Goal: Task Accomplishment & Management: Manage account settings

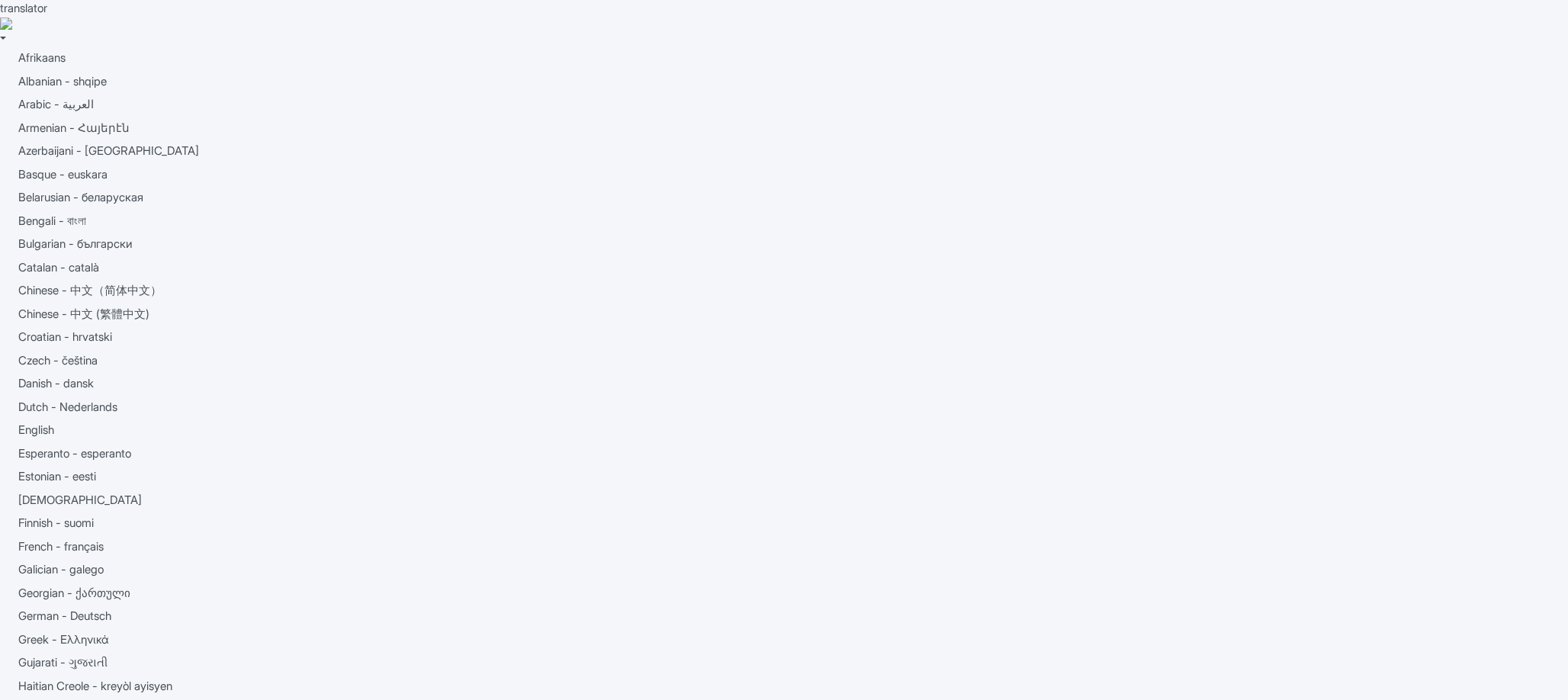
scroll to position [265, 0]
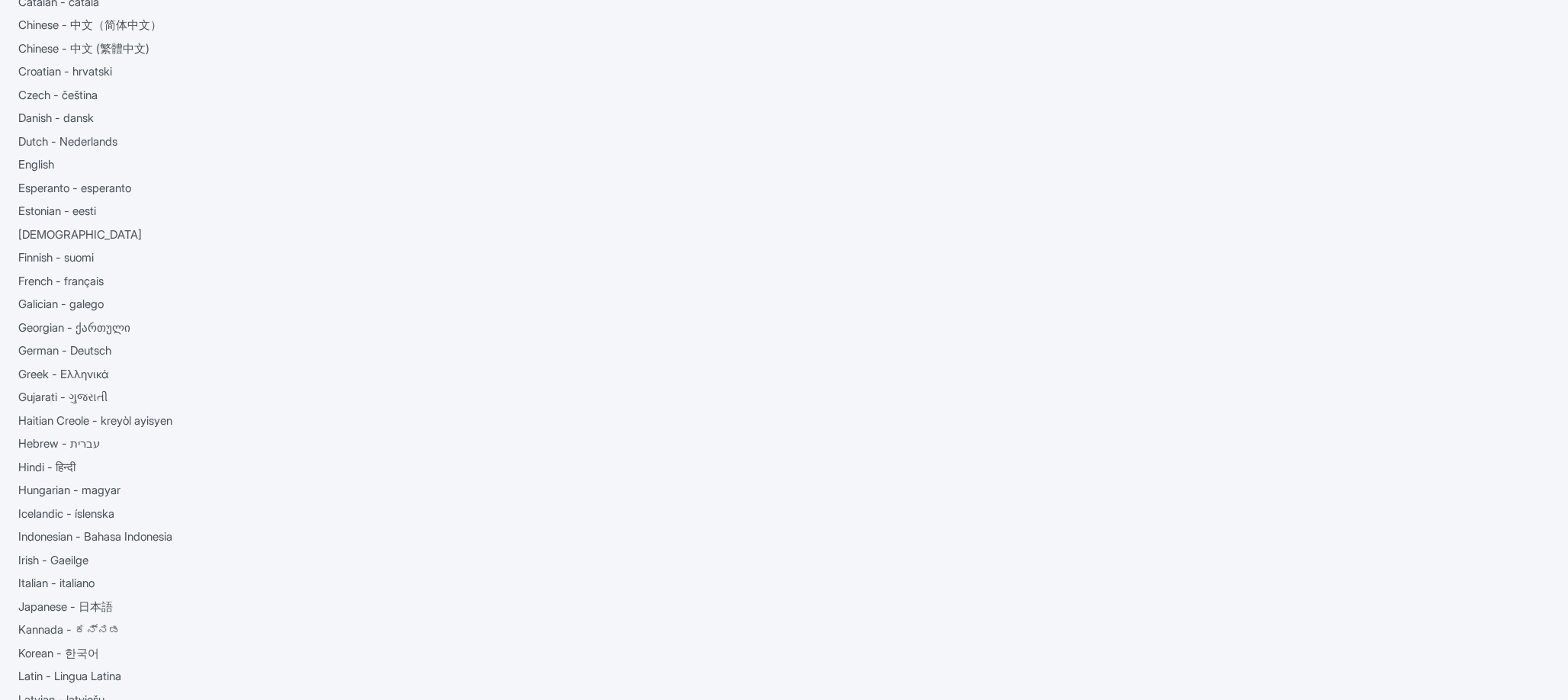
select select "percentage"
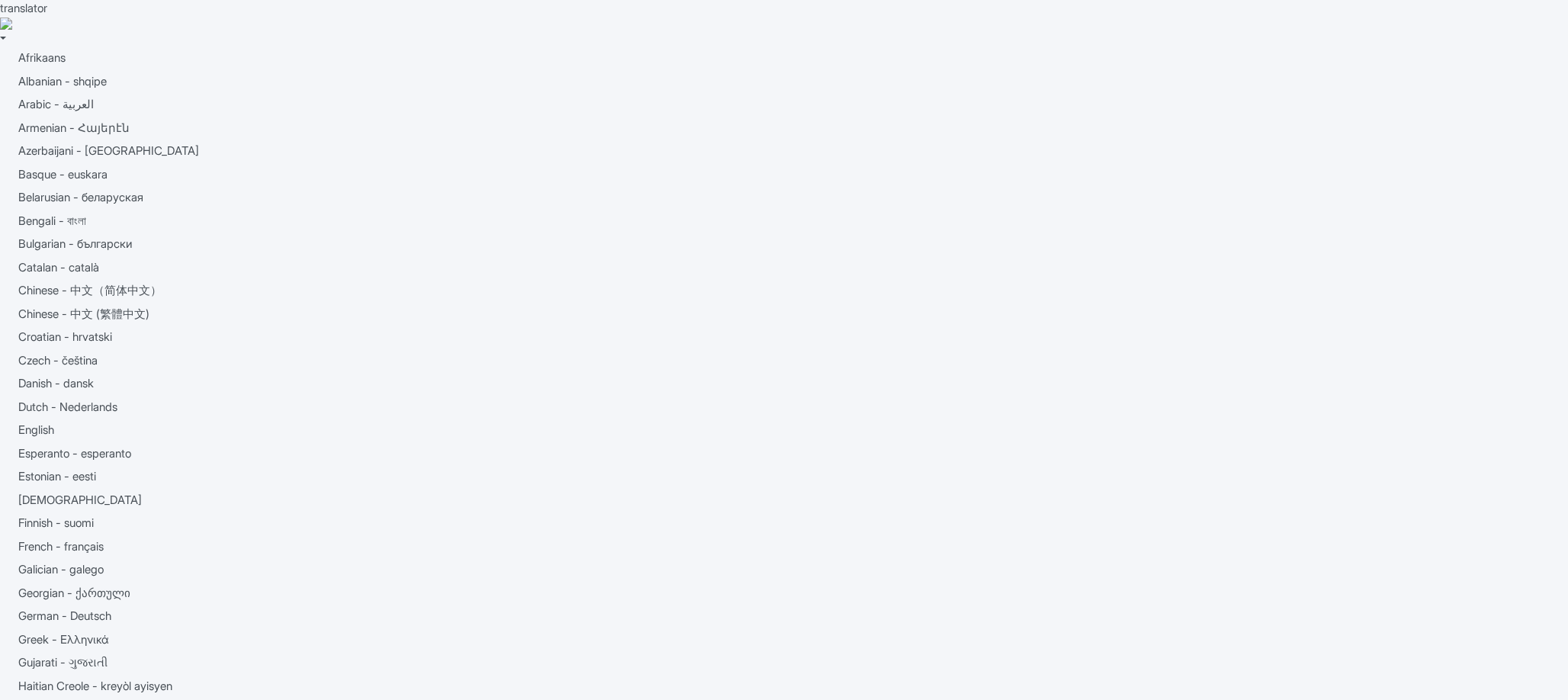
scroll to position [322, 0]
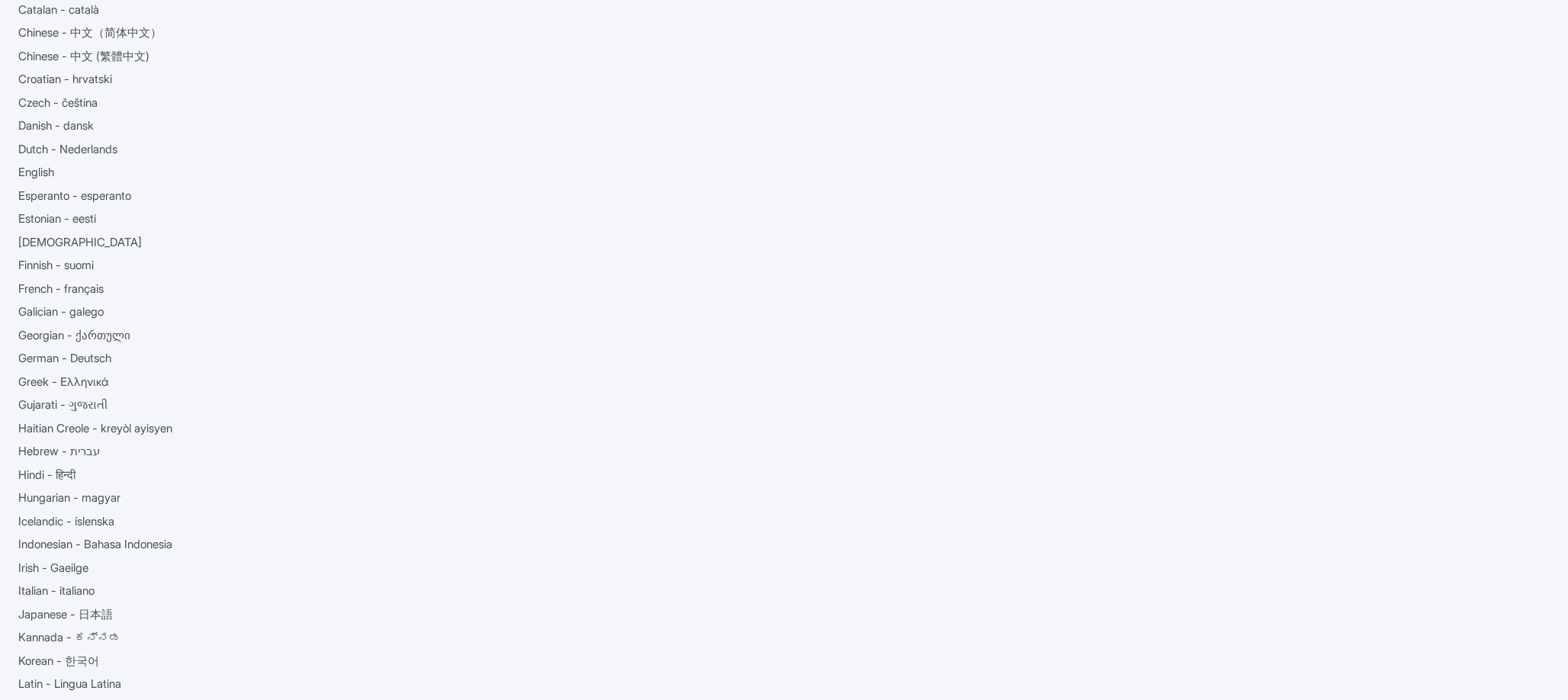
scroll to position [173, 0]
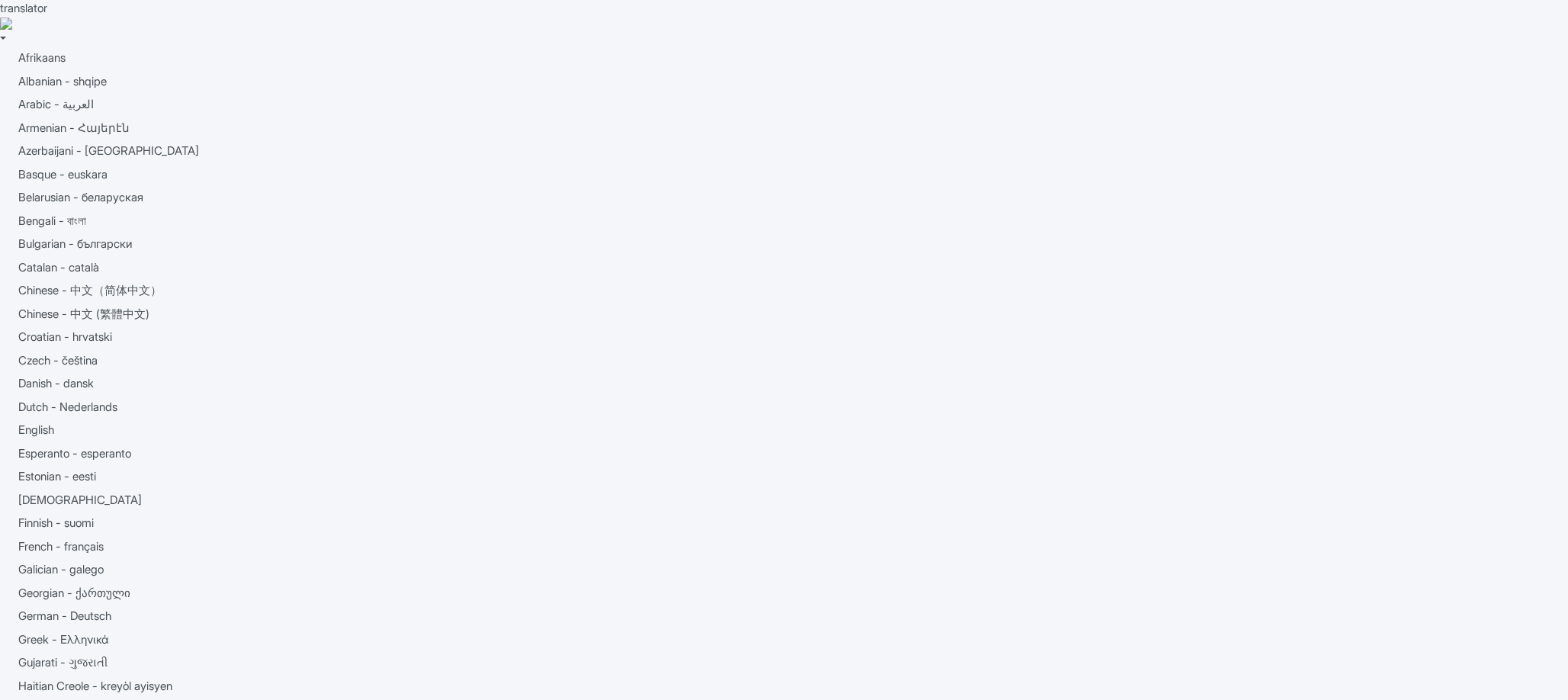
scroll to position [173, 0]
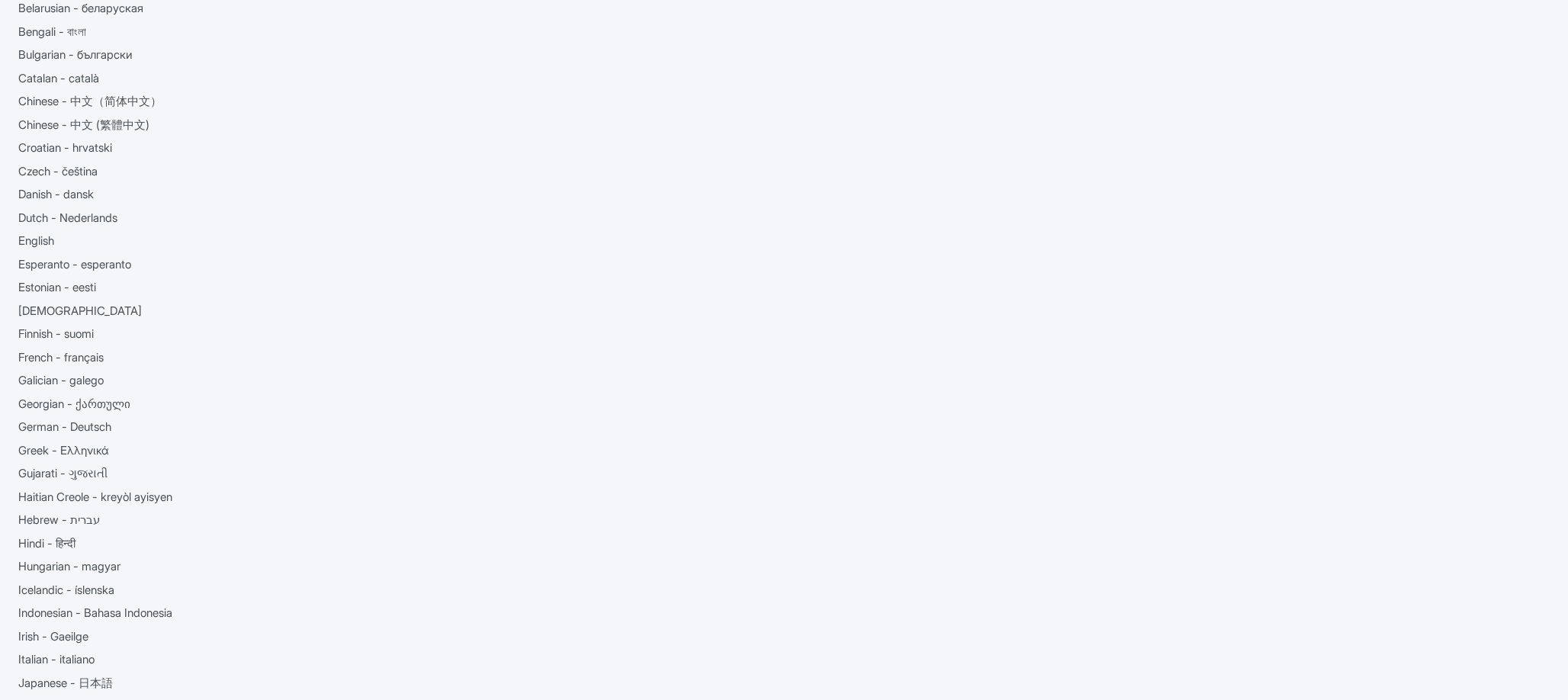
scroll to position [191, 0]
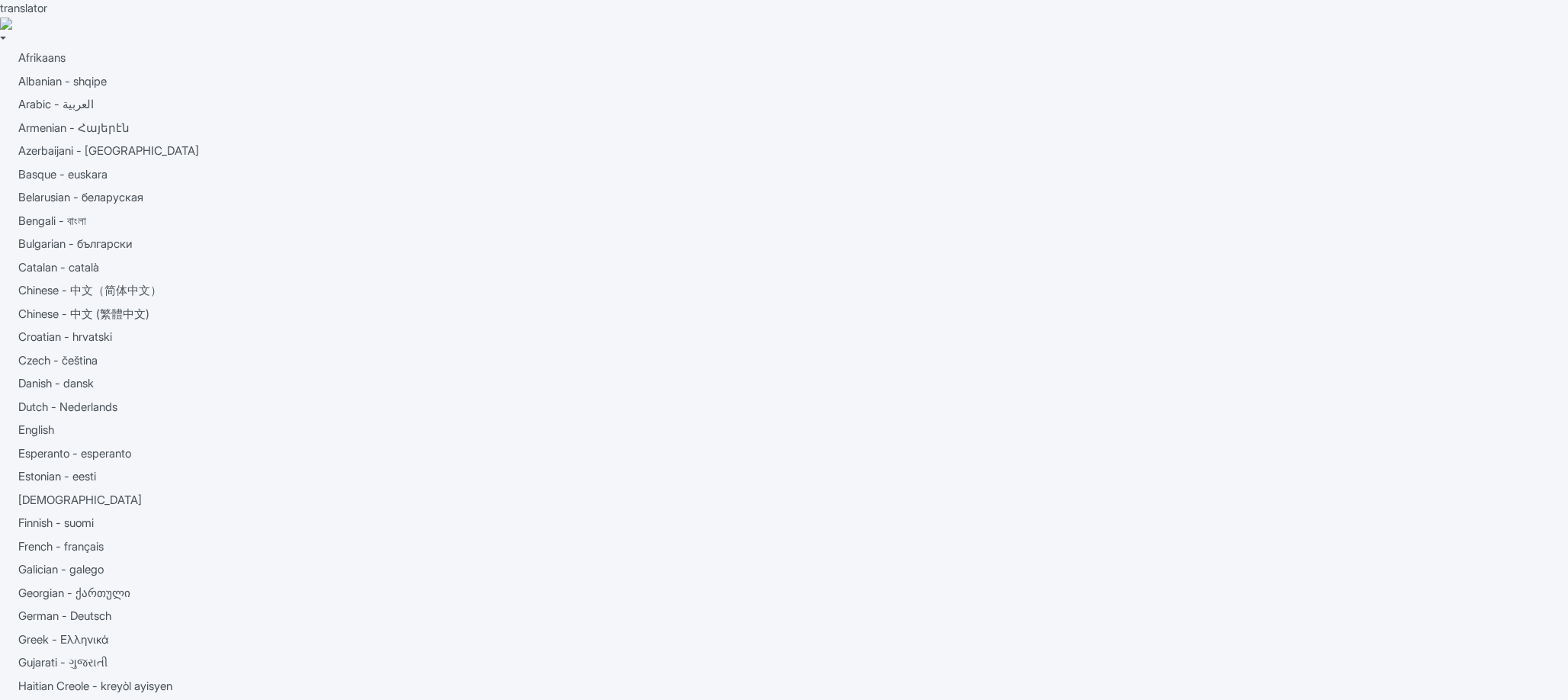
drag, startPoint x: 237, startPoint y: 348, endPoint x: 460, endPoint y: 364, distance: 223.6
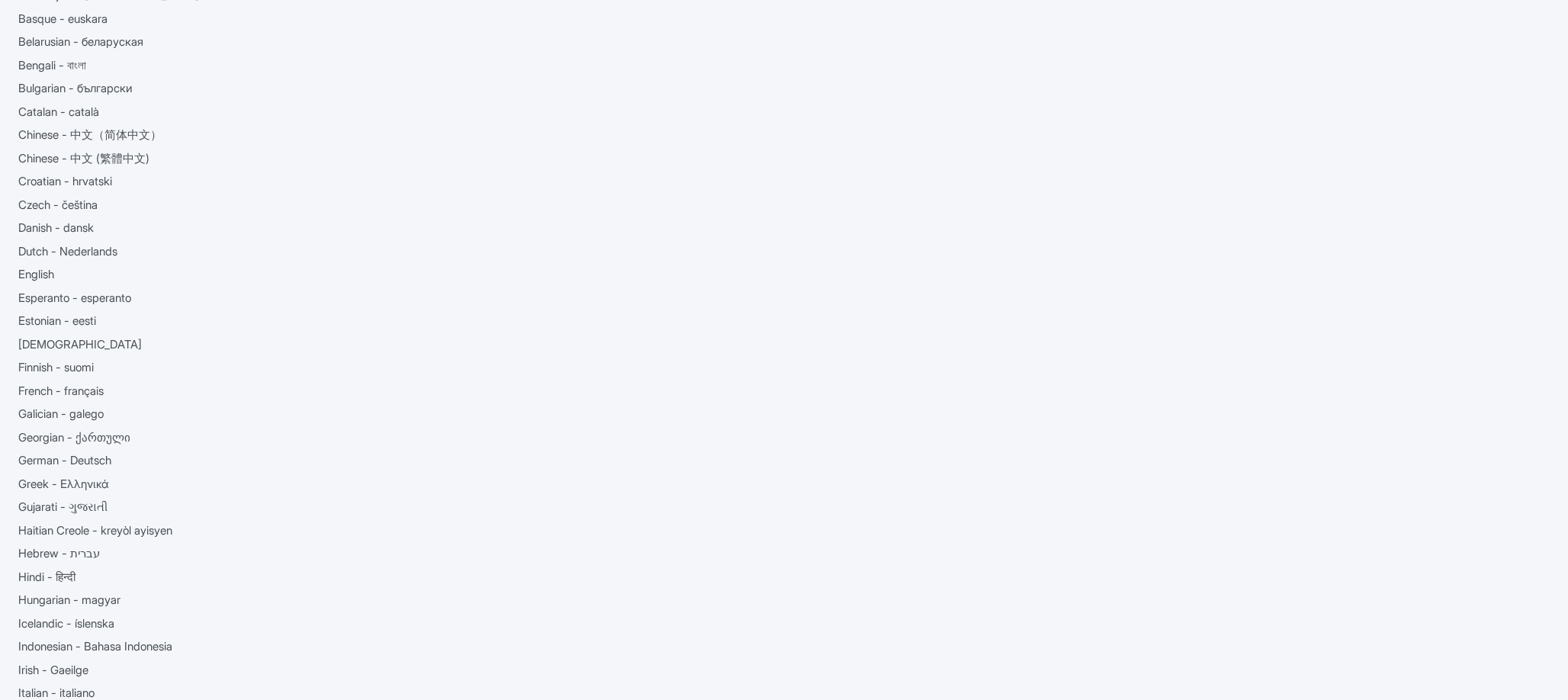
drag, startPoint x: 162, startPoint y: 215, endPoint x: 207, endPoint y: 290, distance: 87.5
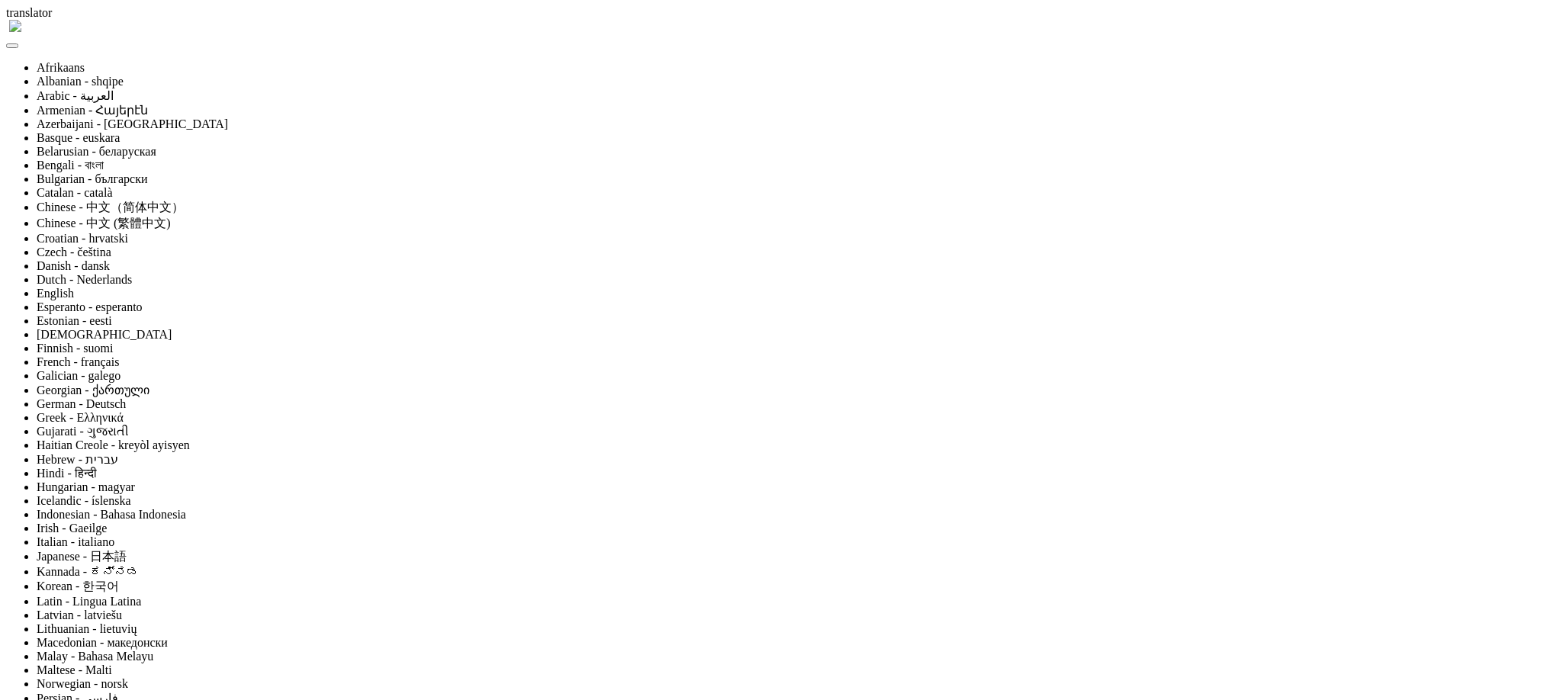
scroll to position [150, 0]
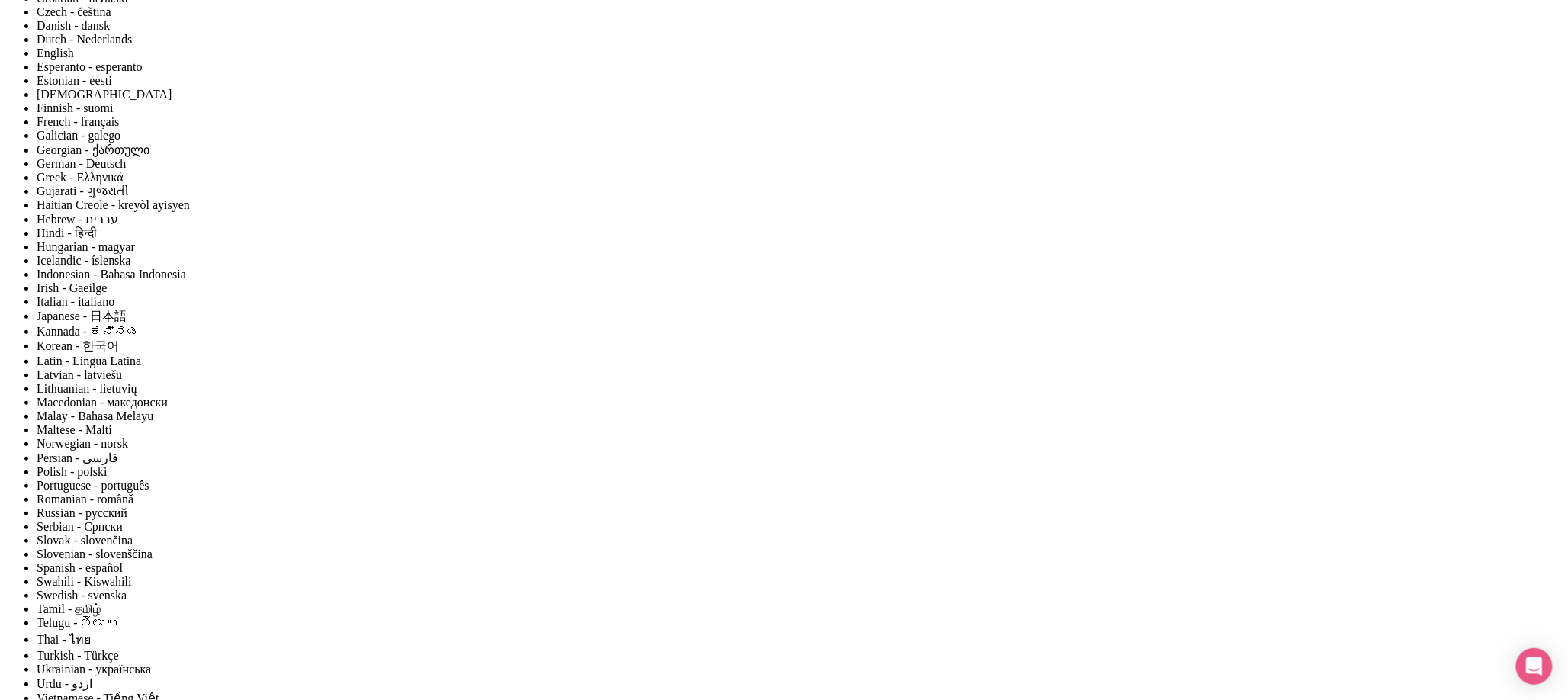
scroll to position [0, 0]
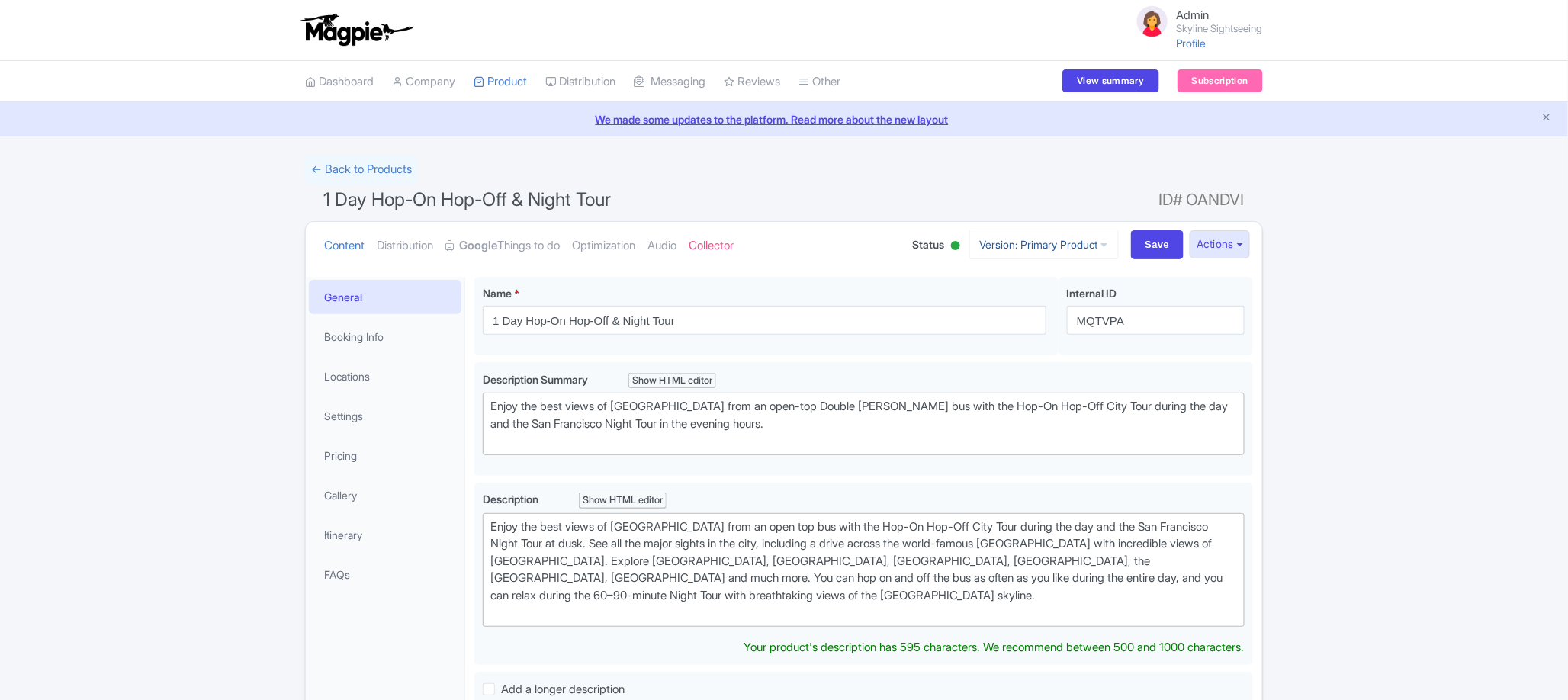
click at [1039, 254] on link "Version: Primary Product" at bounding box center [1044, 244] width 150 height 29
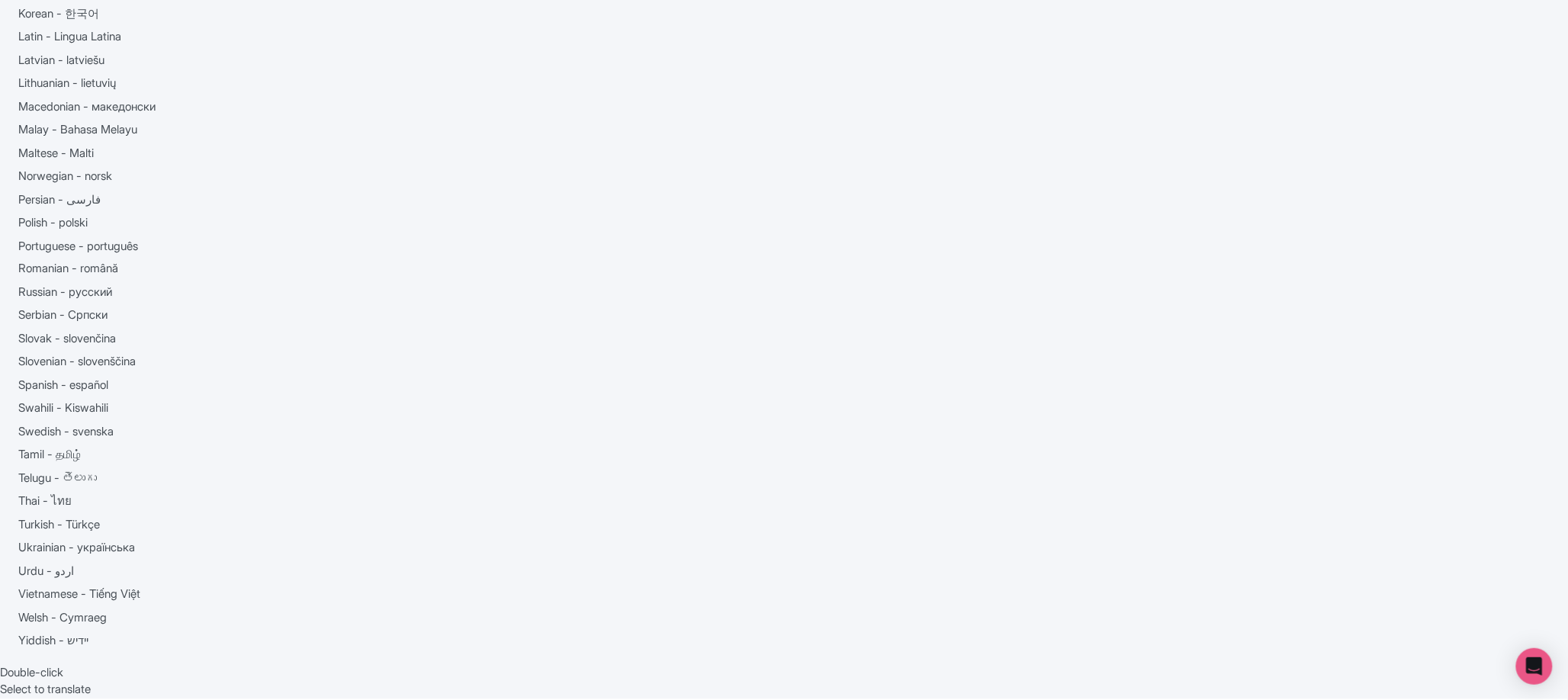
scroll to position [819, 0]
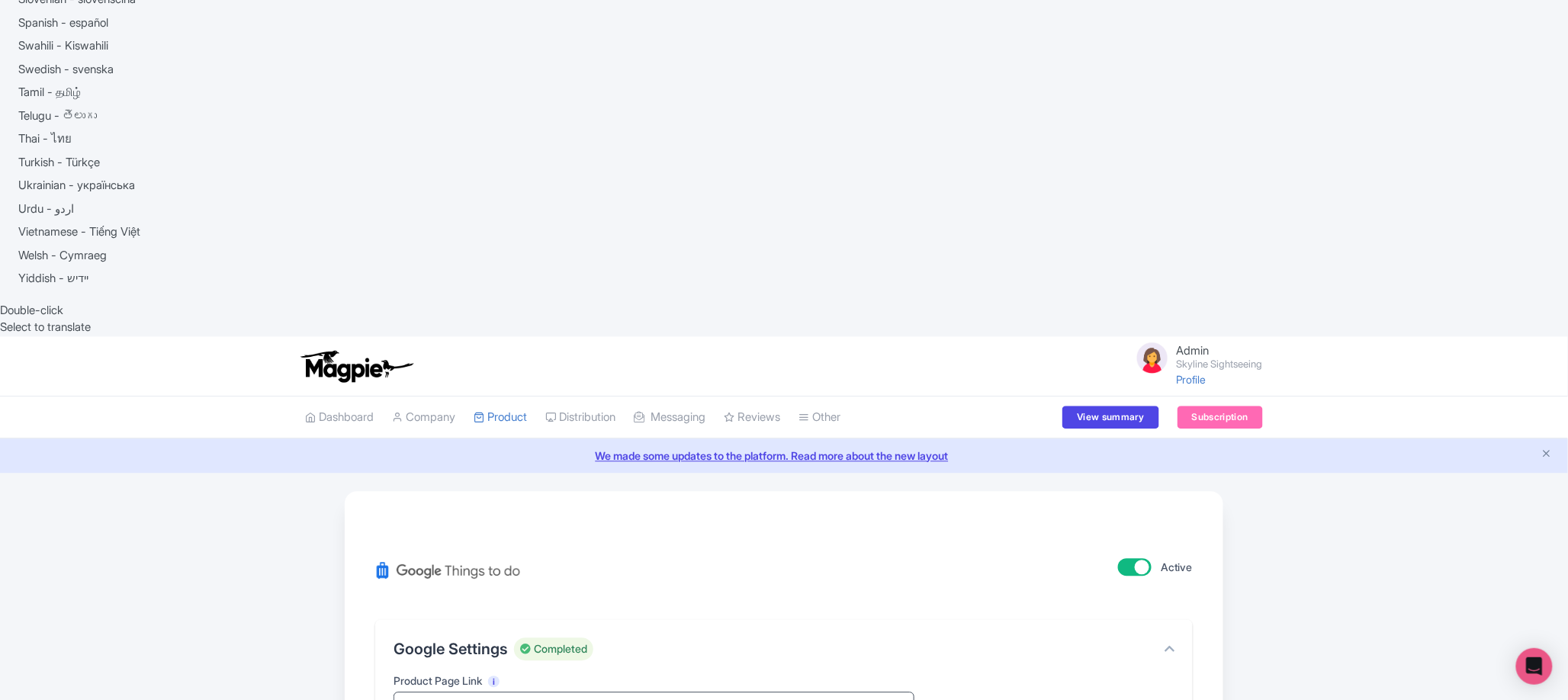
scroll to position [1498, 0]
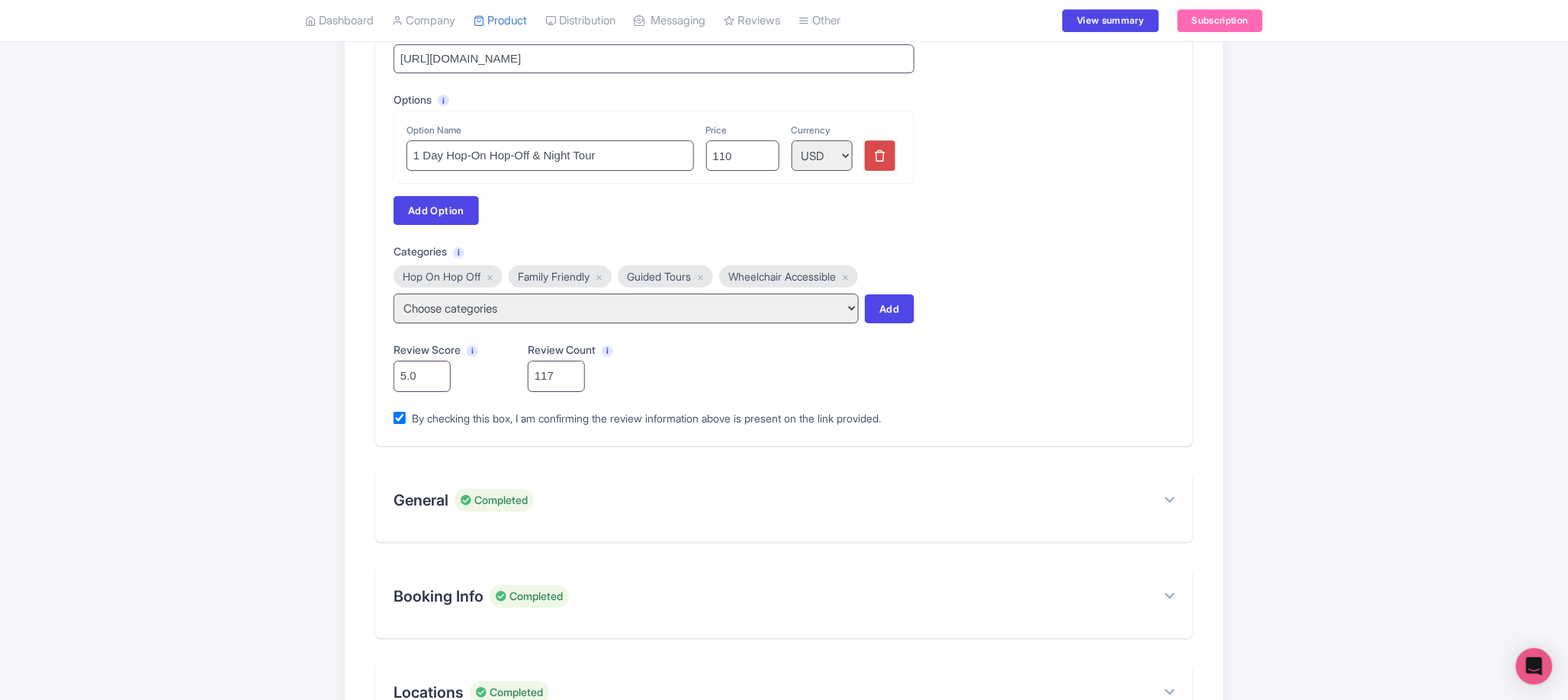
scroll to position [1945, 0]
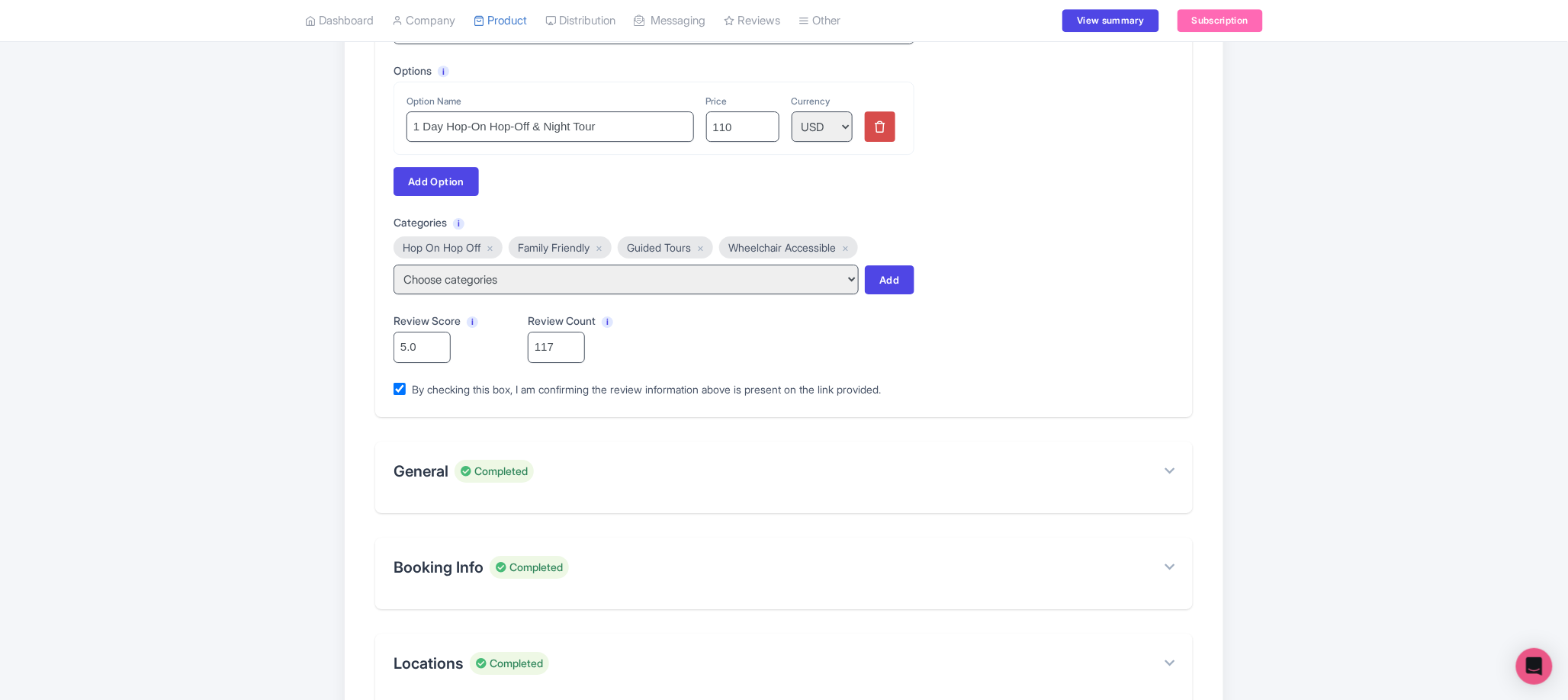
drag, startPoint x: 468, startPoint y: 280, endPoint x: 378, endPoint y: 275, distance: 90.1
copy label "Description"
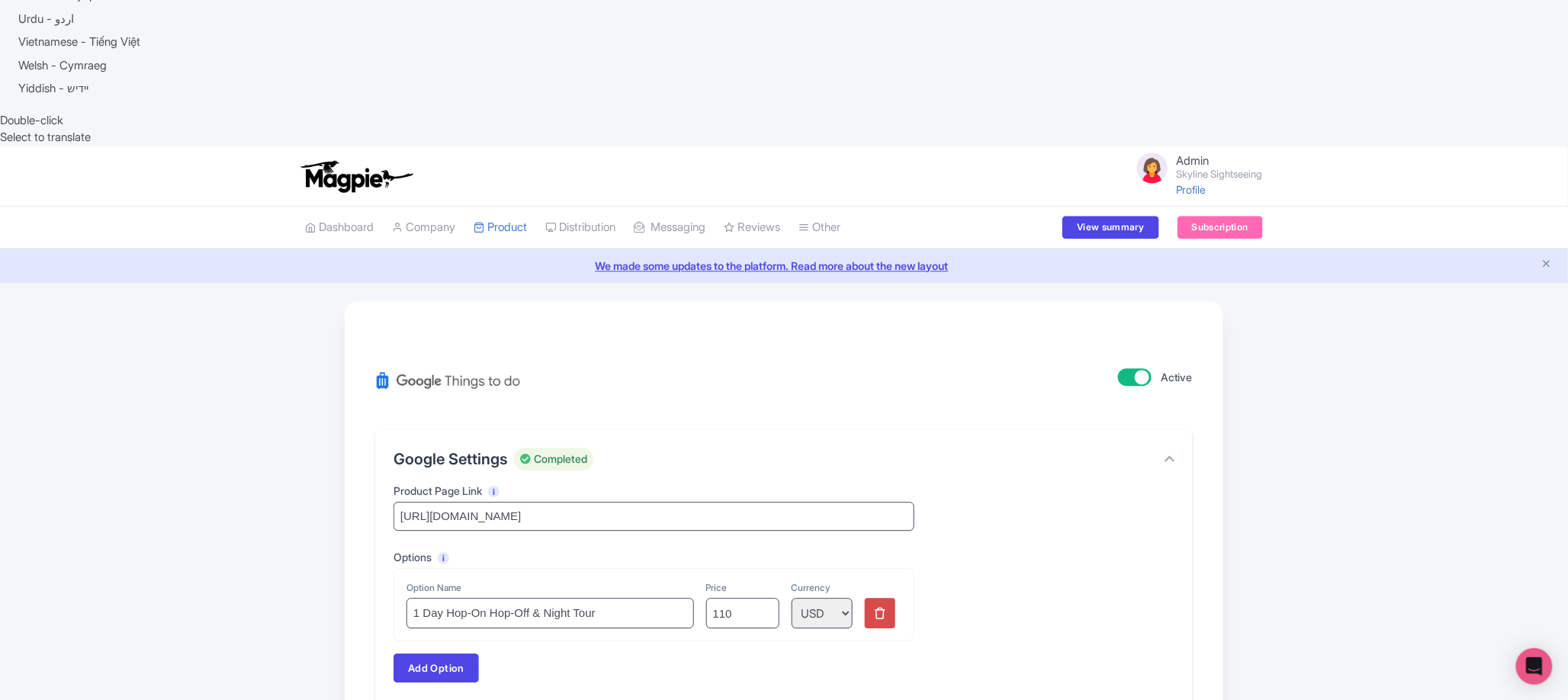
scroll to position [1614, 0]
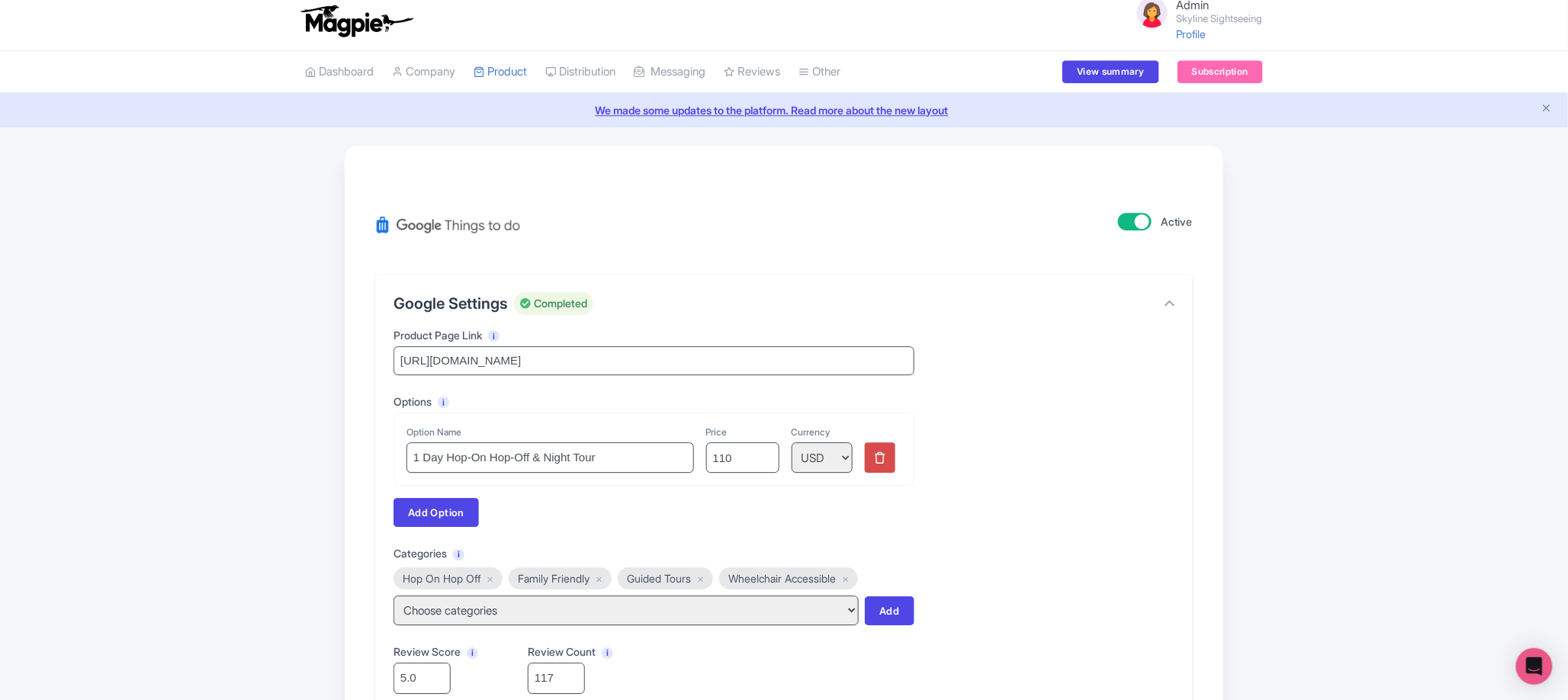
drag, startPoint x: 501, startPoint y: 407, endPoint x: 377, endPoint y: 400, distance: 124.2
copy label "Product Page Link"
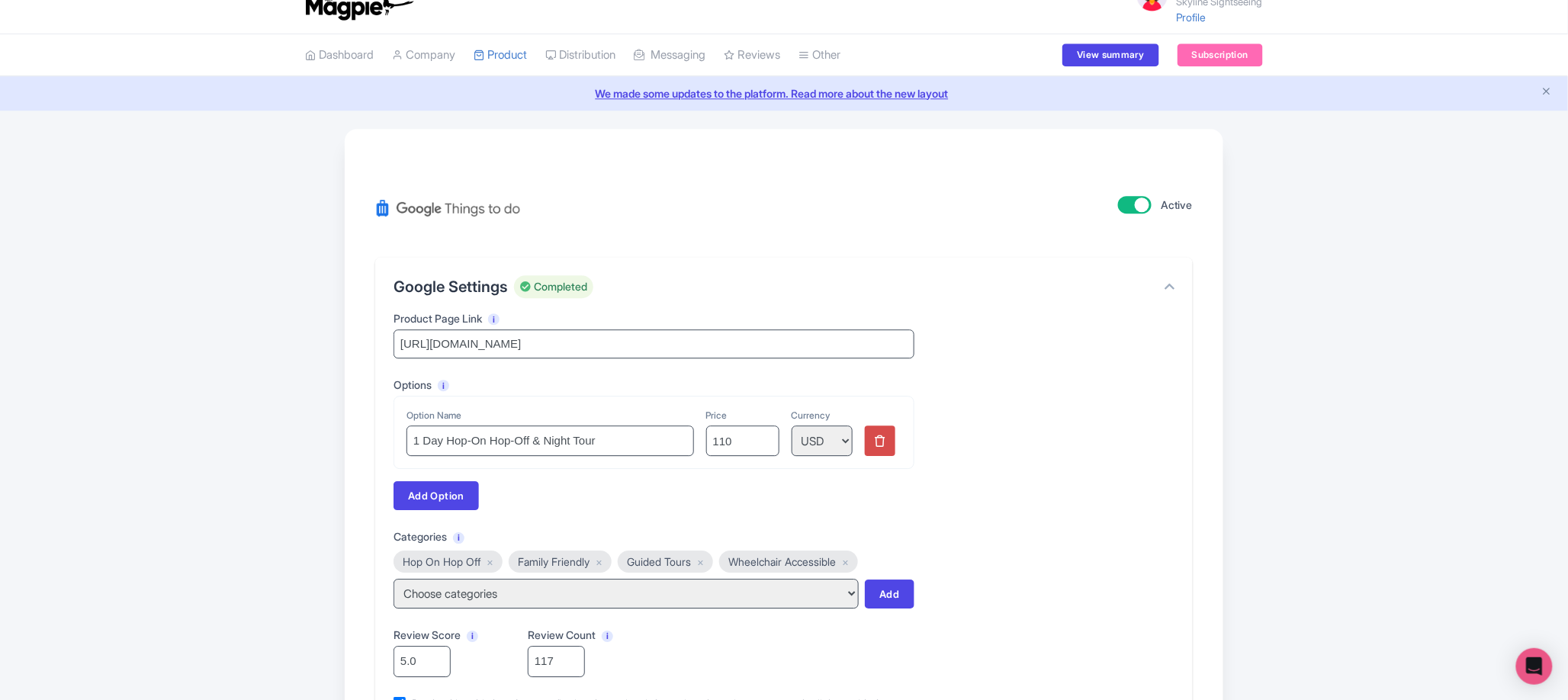
scroll to position [1639, 0]
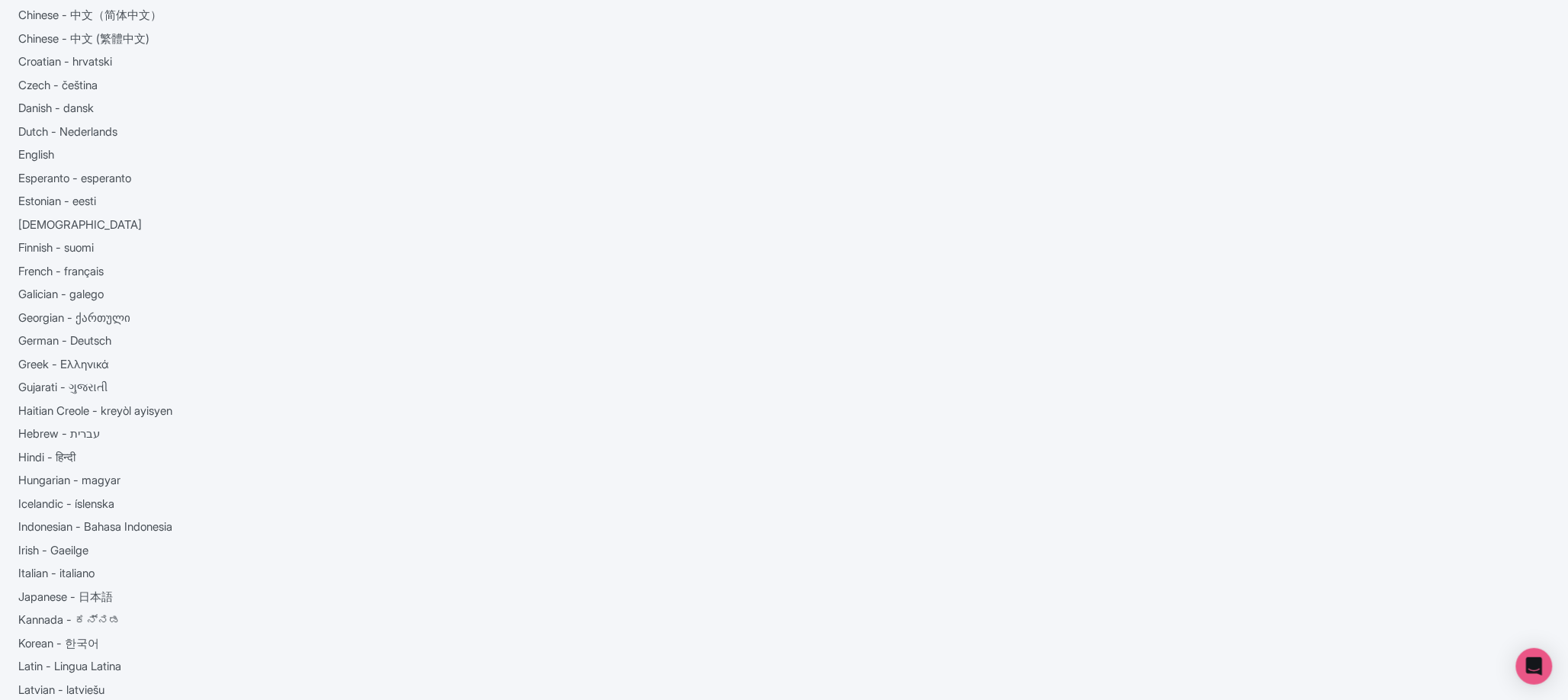
scroll to position [233, 0]
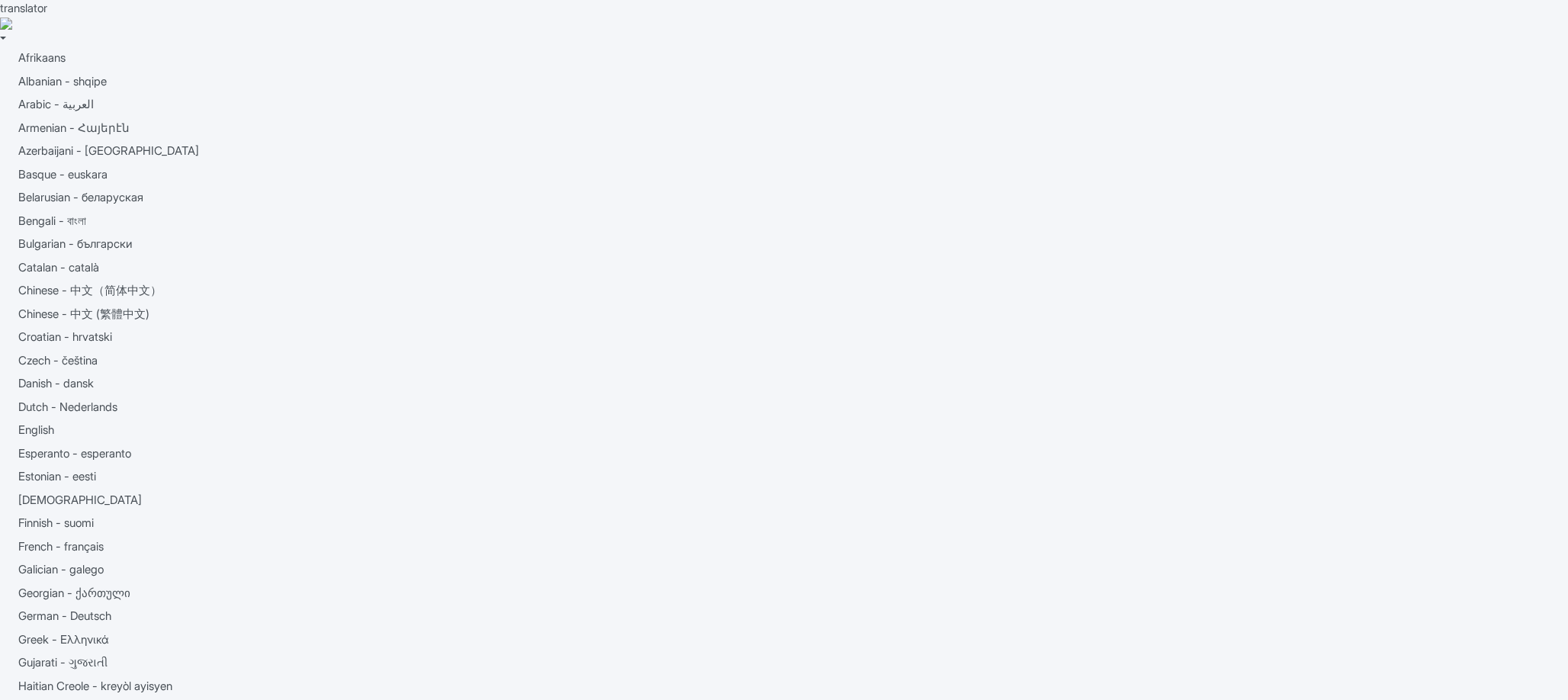
type trix-editor "<div>Se hai mai sognato di vivere le migliori viste di San Francisco, allora qu…"
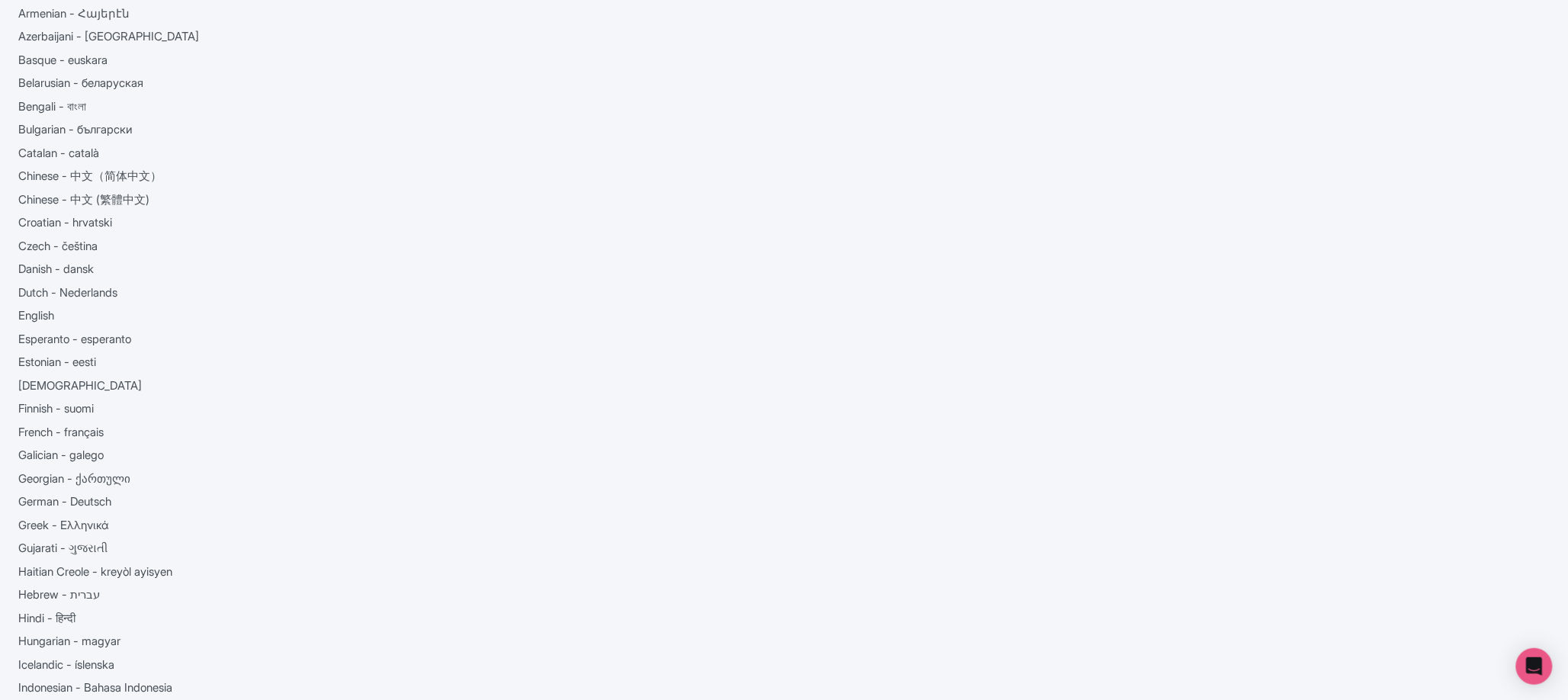
scroll to position [146, 0]
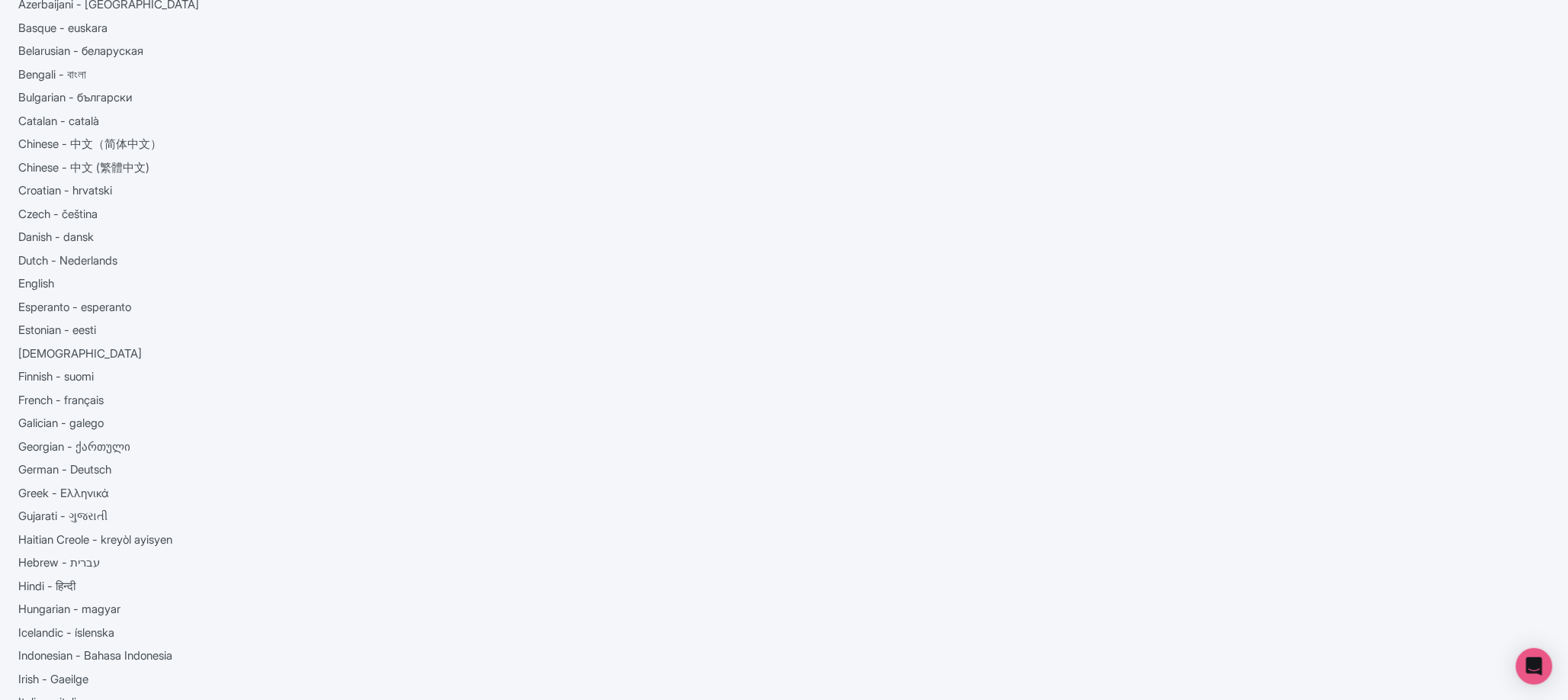
type trix-editor "<div>Enjoy the best views of [GEOGRAPHIC_DATA] from an open top bus with the Ho…"
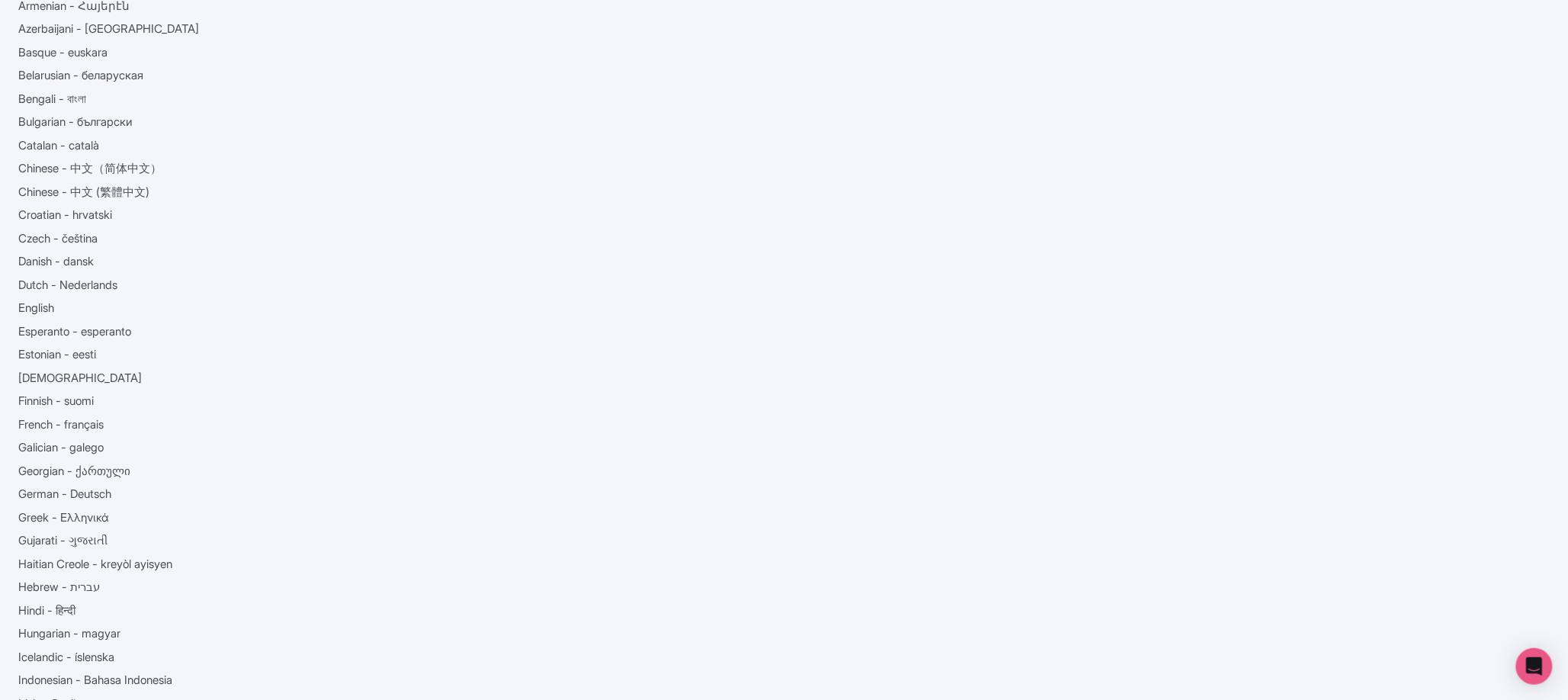
scroll to position [118, 0]
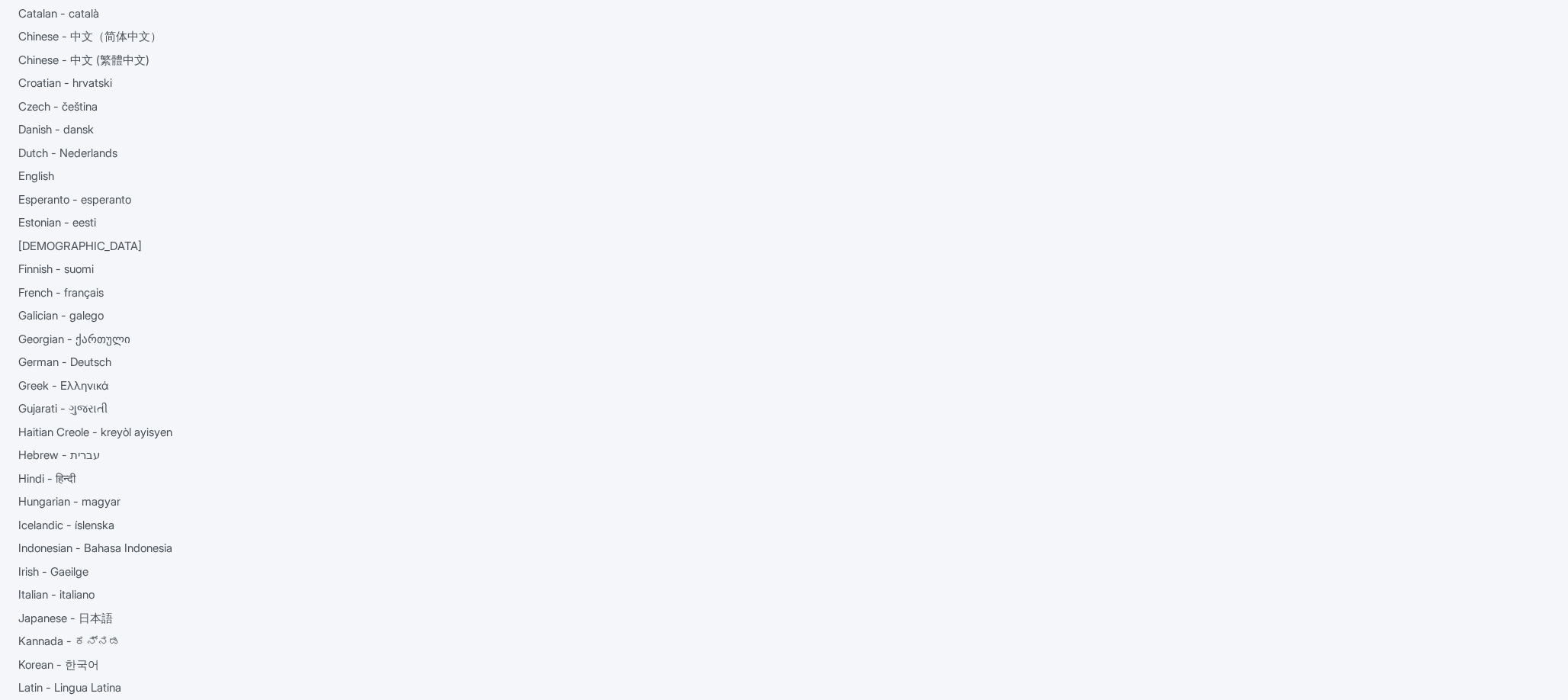
scroll to position [289, 0]
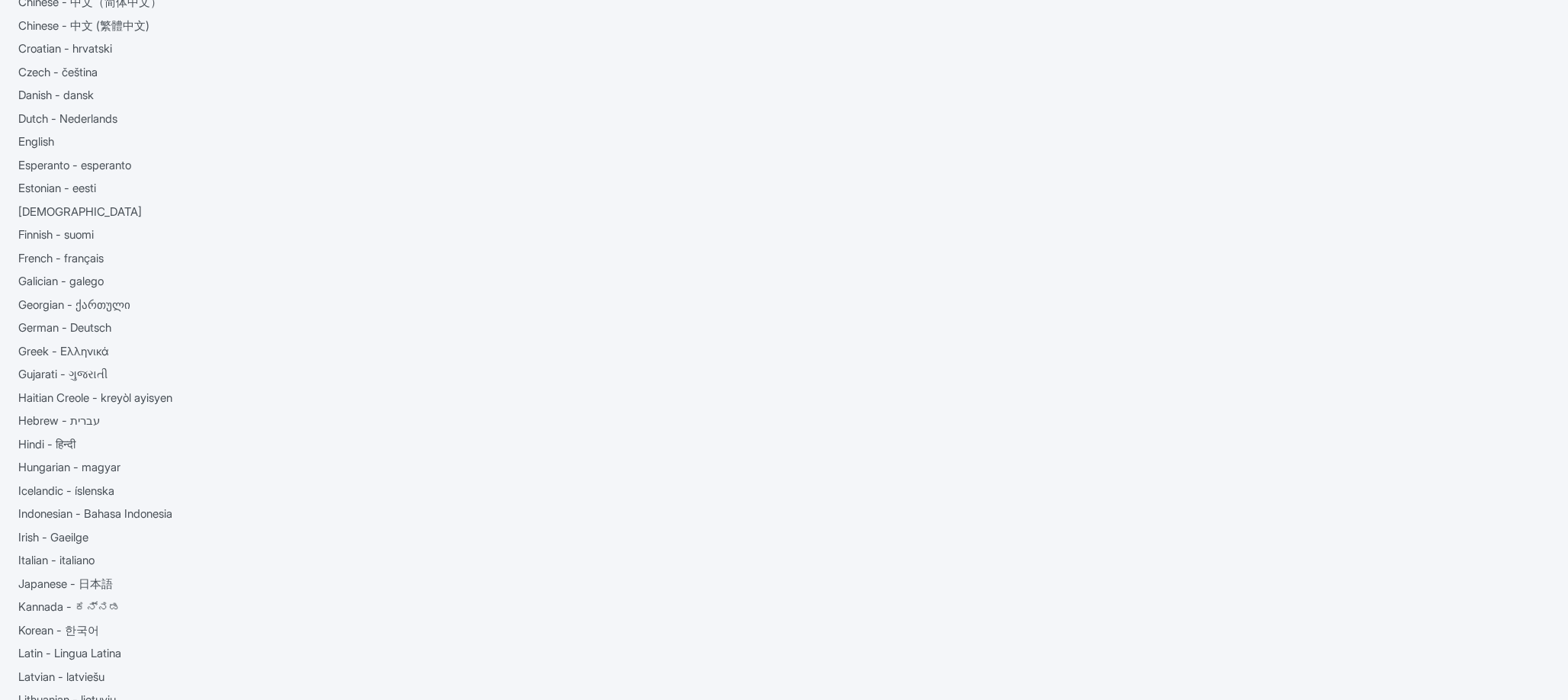
type trix-editor "<div>Se hai mai sognato di vivere le migliori viste di San Francisco, allora qu…"
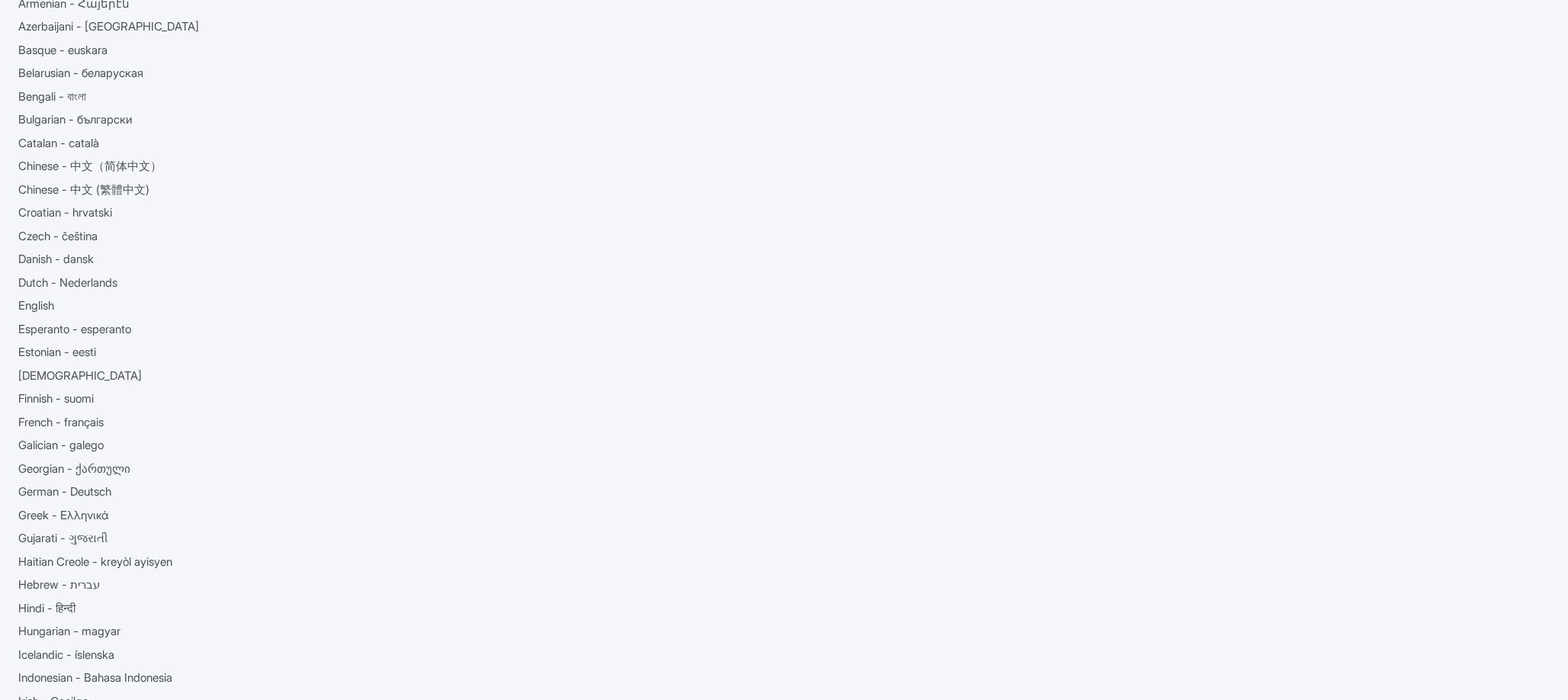
scroll to position [0, 0]
